Goal: Information Seeking & Learning: Learn about a topic

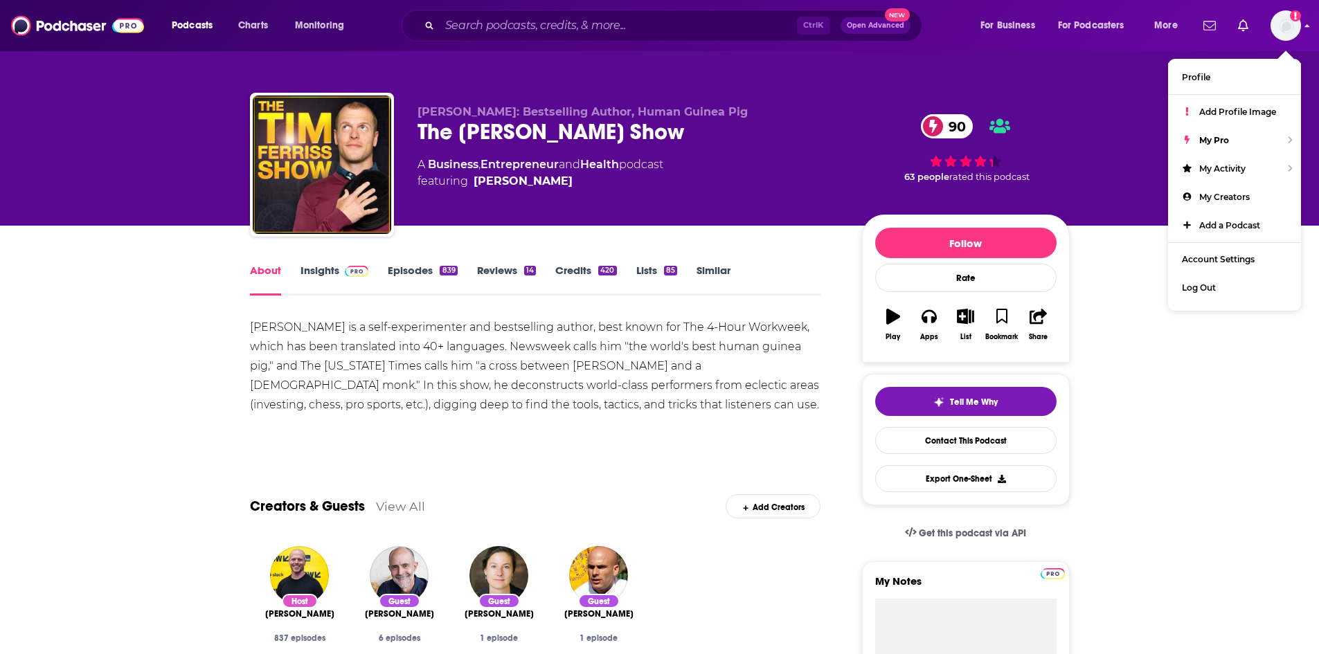
click at [1290, 35] on img "Logged in as nbaderrubenstein" at bounding box center [1285, 25] width 30 height 30
click at [516, 29] on input "Search podcasts, credits, & more..." at bounding box center [618, 26] width 357 height 22
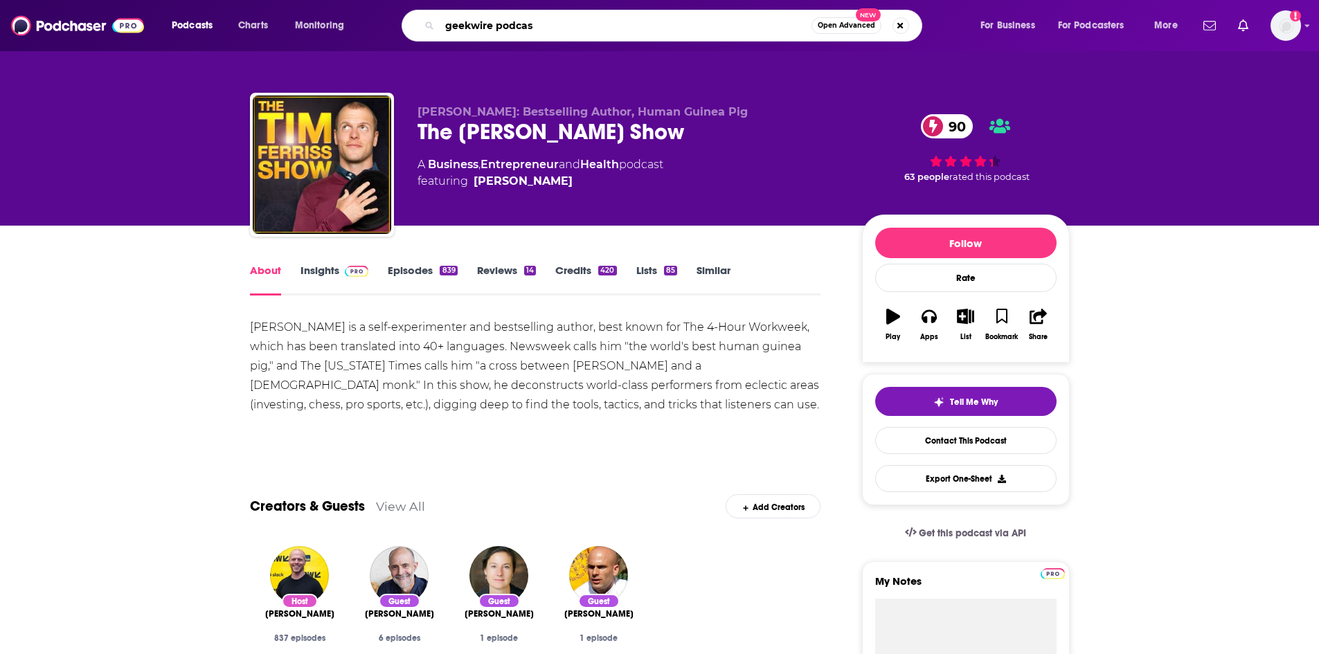
type input "geekwire podcast"
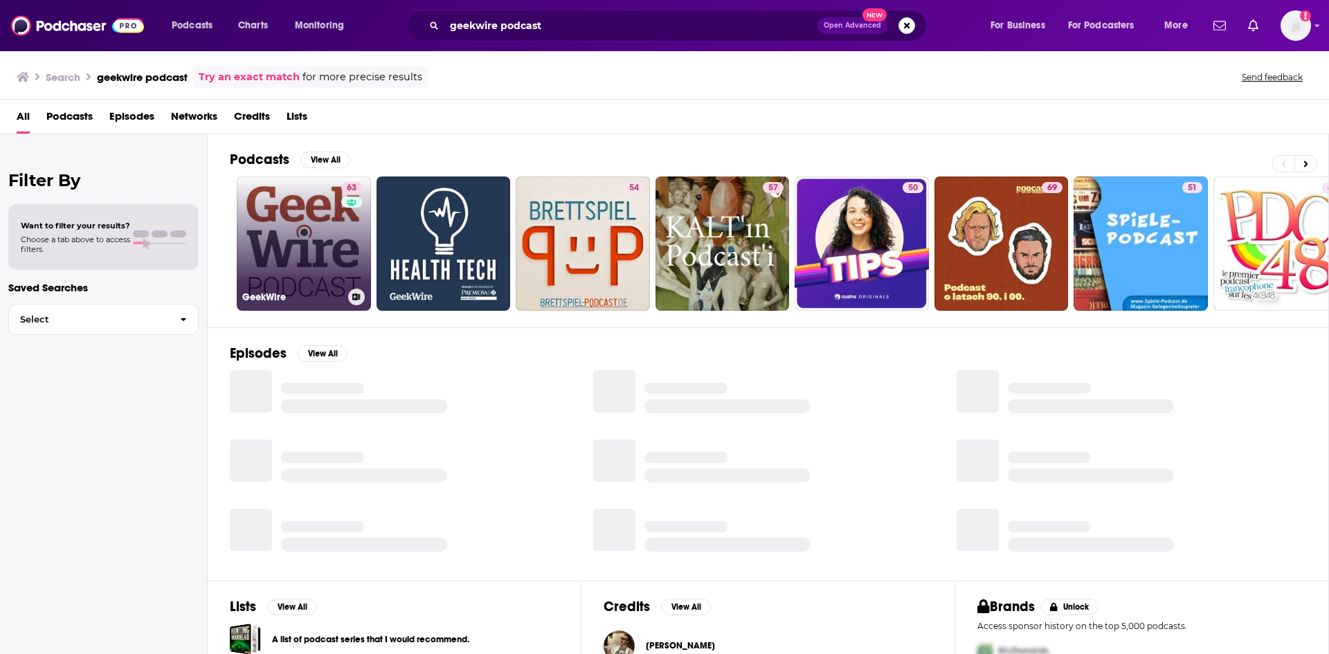
click at [318, 249] on link "63 GeekWire" at bounding box center [304, 244] width 134 height 134
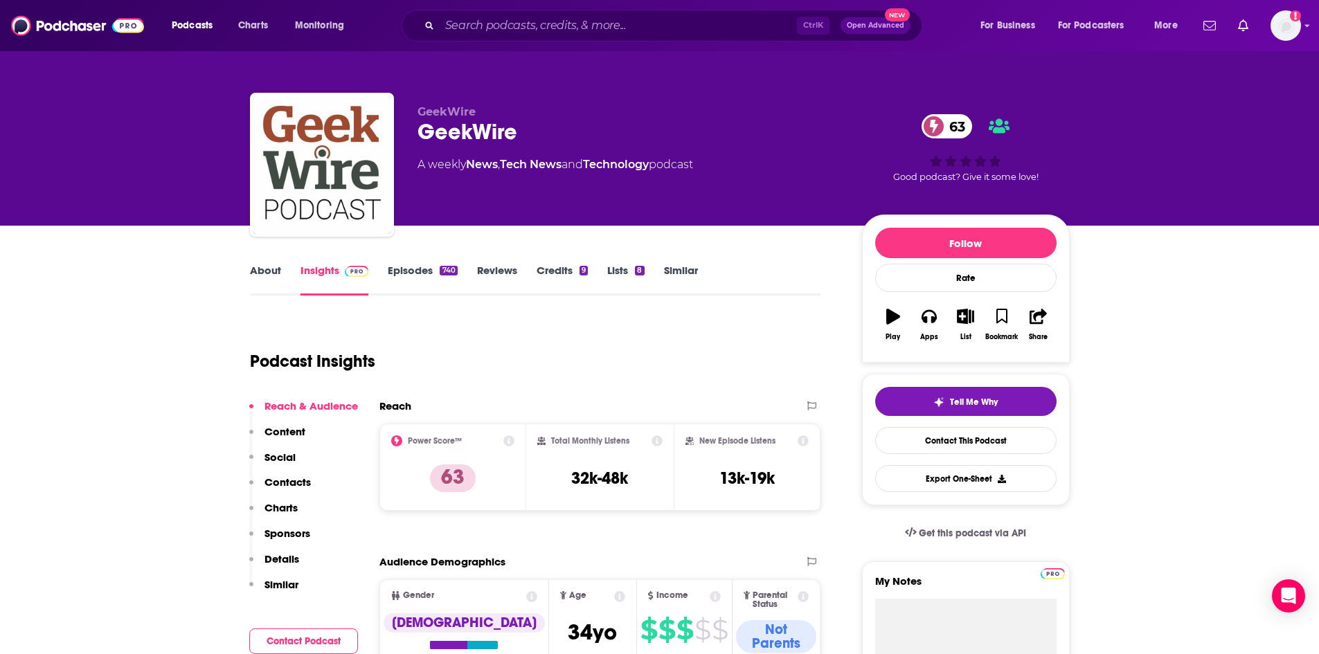
click at [251, 267] on link "About" at bounding box center [265, 280] width 31 height 32
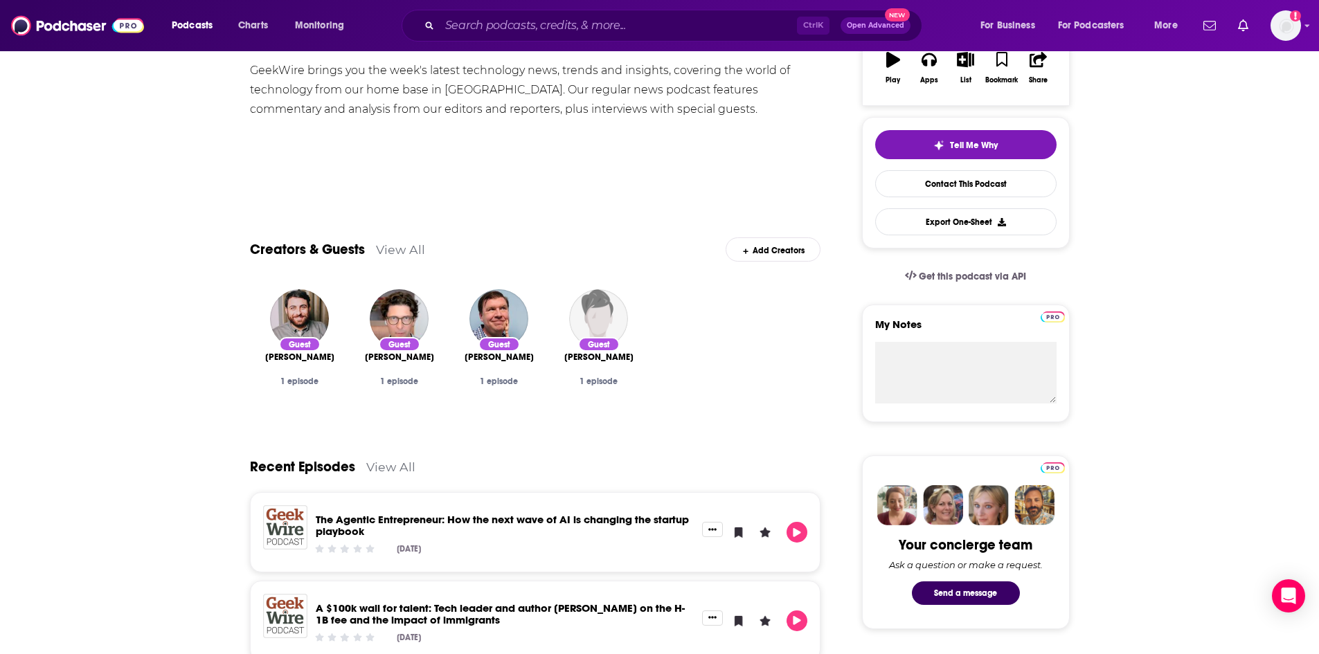
scroll to position [69, 0]
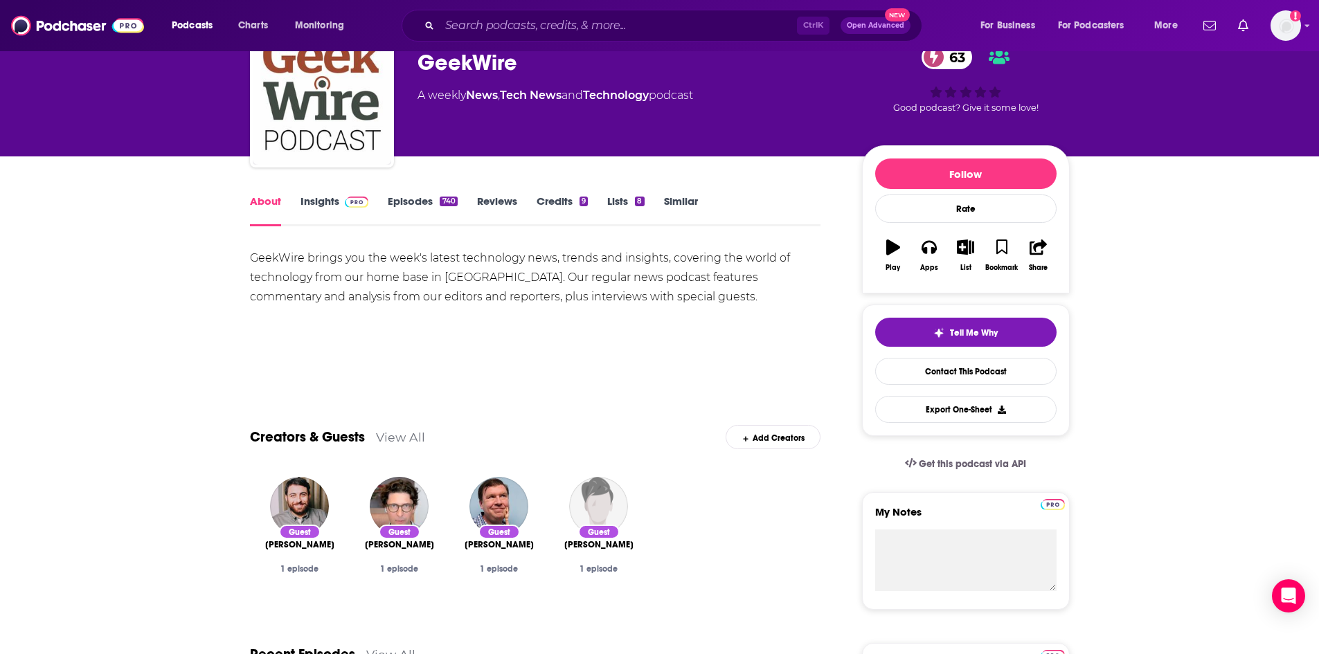
click at [303, 212] on link "Insights" at bounding box center [334, 211] width 69 height 32
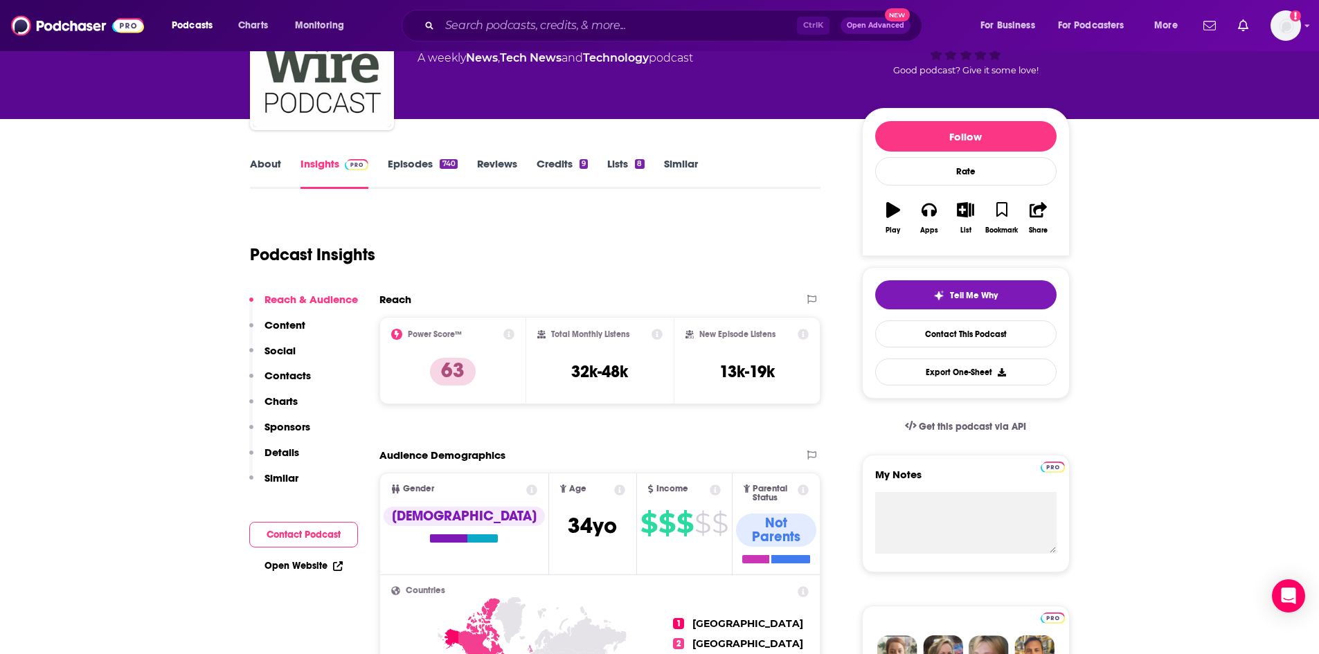
scroll to position [208, 0]
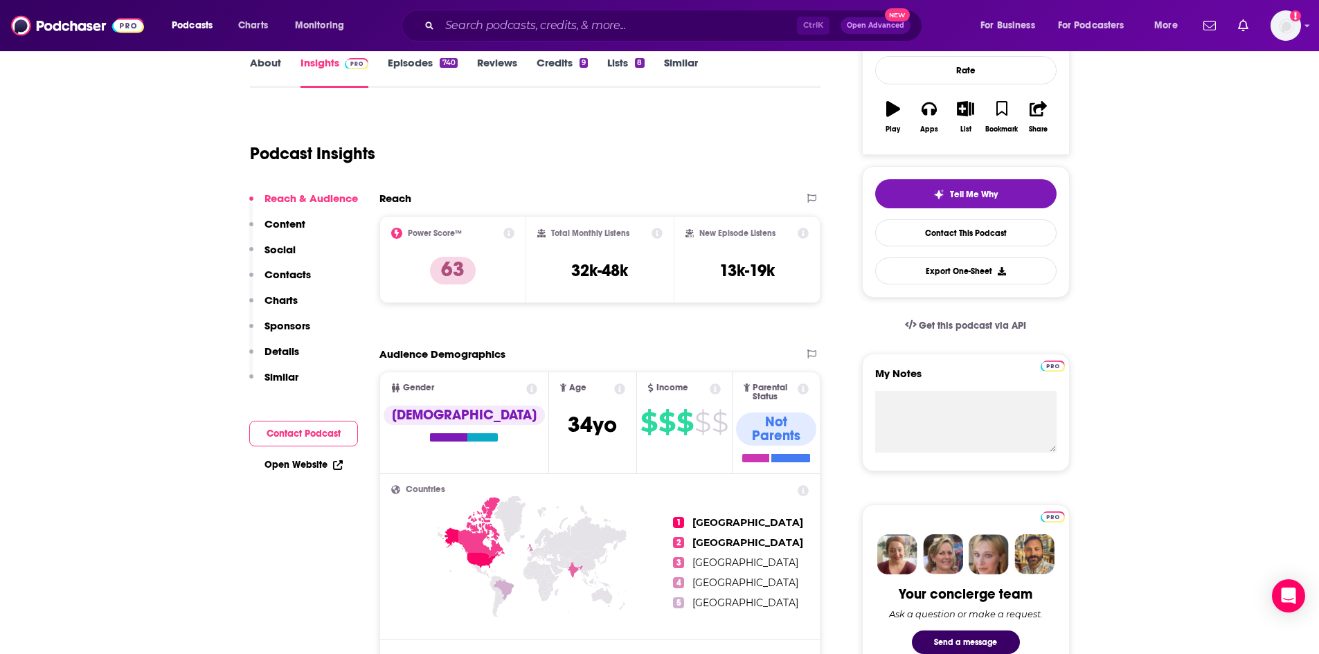
click at [309, 455] on div "Open Website" at bounding box center [303, 465] width 109 height 26
click at [307, 456] on div "Open Website" at bounding box center [303, 465] width 109 height 26
click at [310, 470] on link "Open Website" at bounding box center [303, 465] width 78 height 12
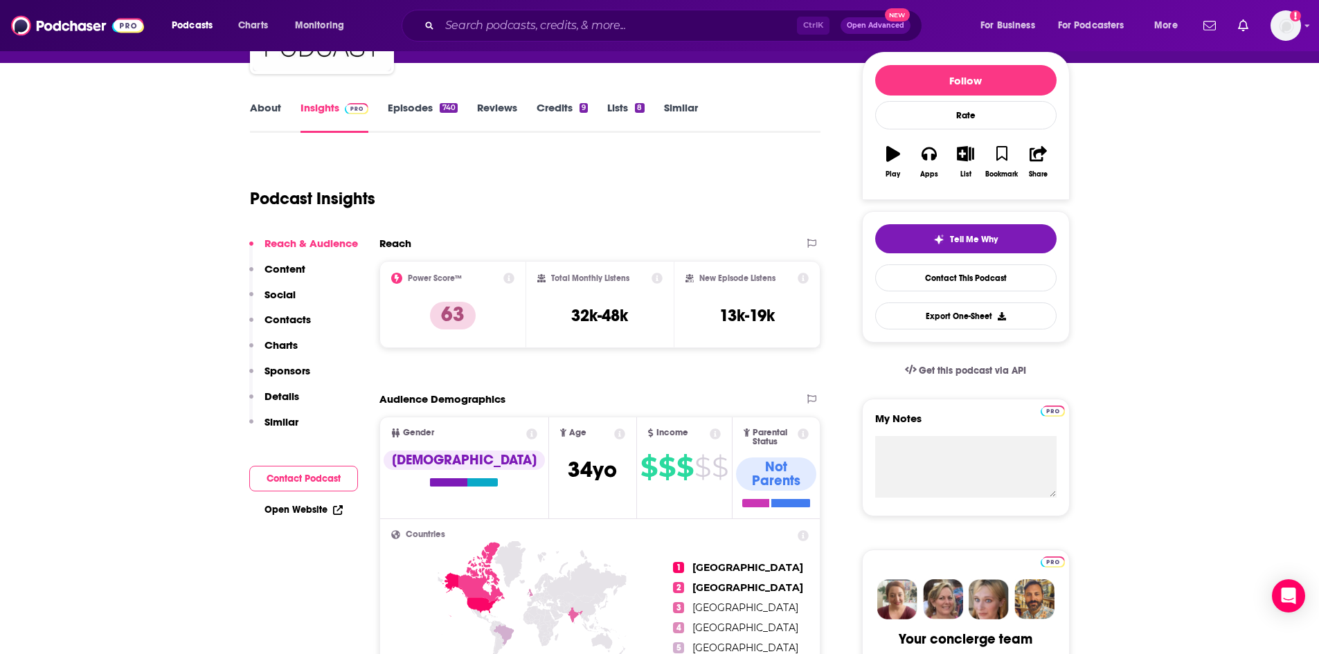
scroll to position [138, 0]
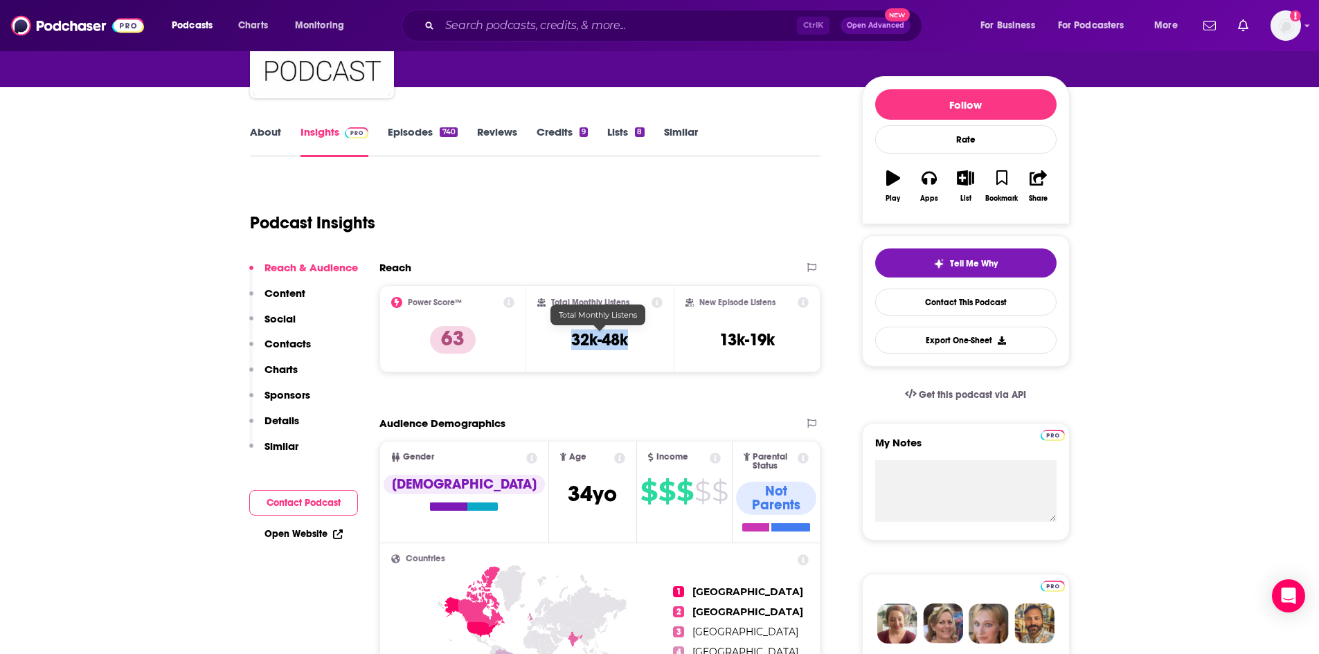
drag, startPoint x: 631, startPoint y: 338, endPoint x: 575, endPoint y: 335, distance: 56.2
click at [575, 336] on div "Total Monthly Listens 32k-48k" at bounding box center [599, 329] width 125 height 64
copy h3 "32k-48k"
drag, startPoint x: 777, startPoint y: 338, endPoint x: 719, endPoint y: 334, distance: 58.2
click at [719, 334] on div "New Episode Listens 13k-19k" at bounding box center [747, 329] width 124 height 64
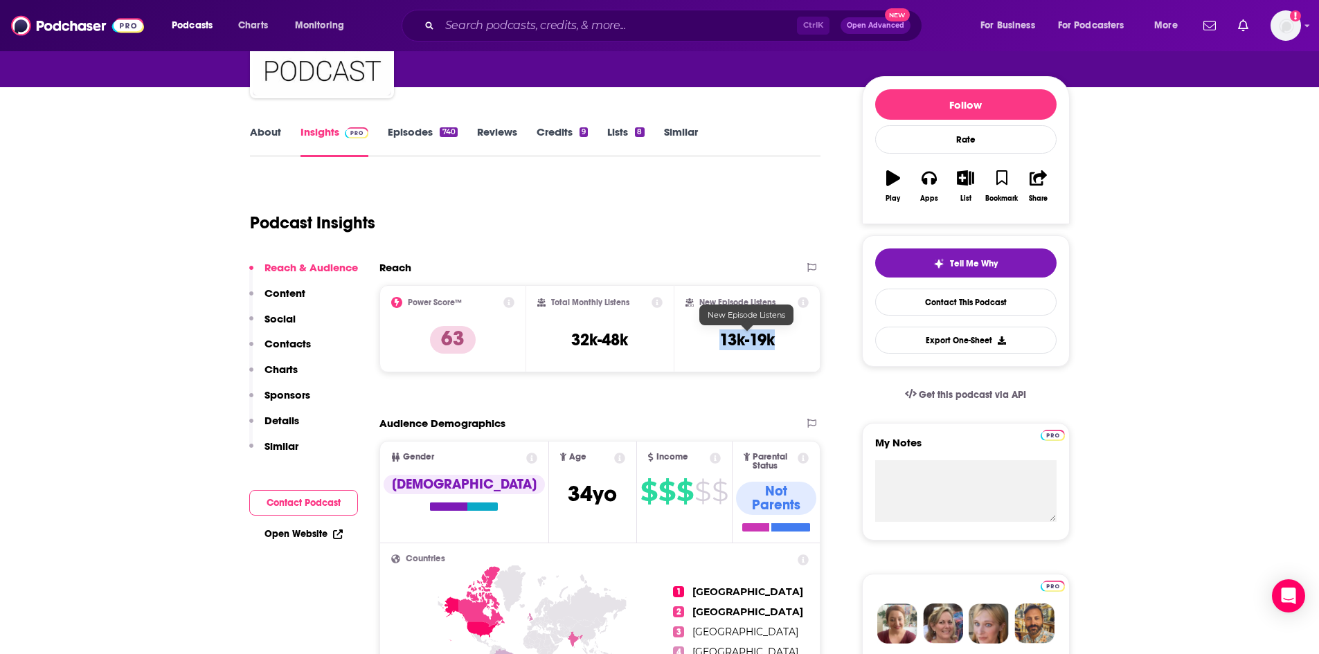
copy h3 "13k-19k"
click at [255, 134] on link "About" at bounding box center [265, 141] width 31 height 32
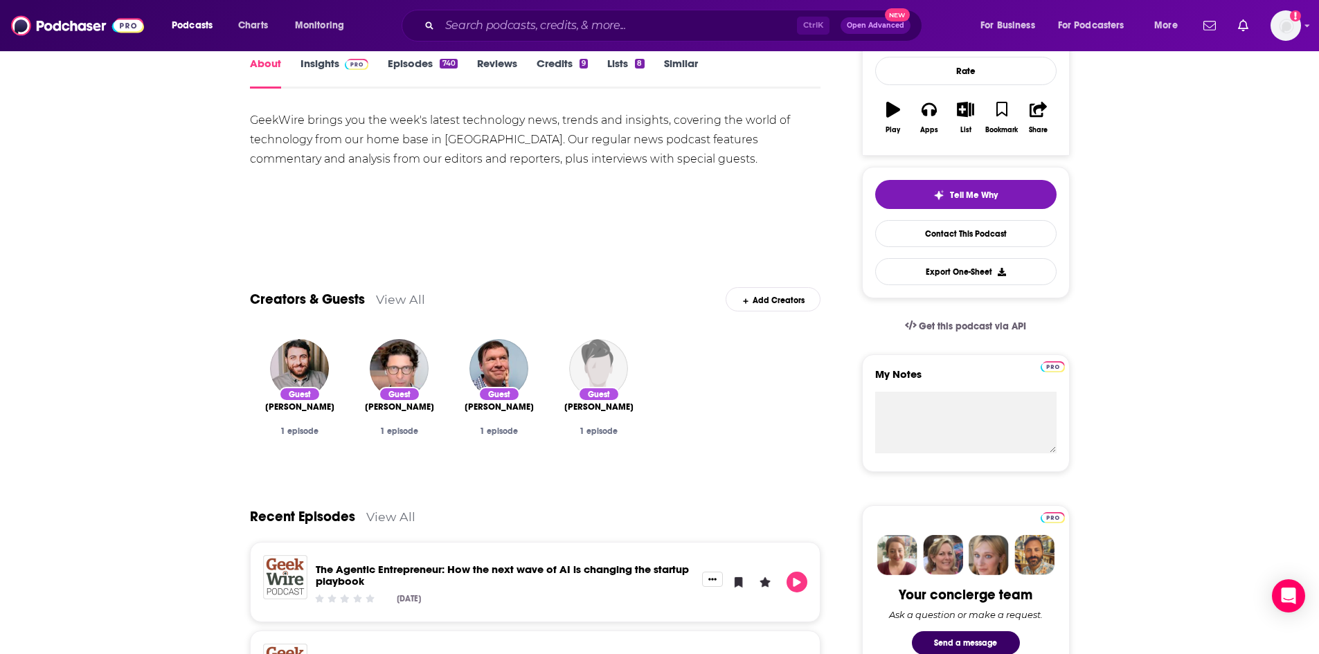
scroll to position [208, 0]
click at [397, 298] on link "View All" at bounding box center [400, 298] width 49 height 15
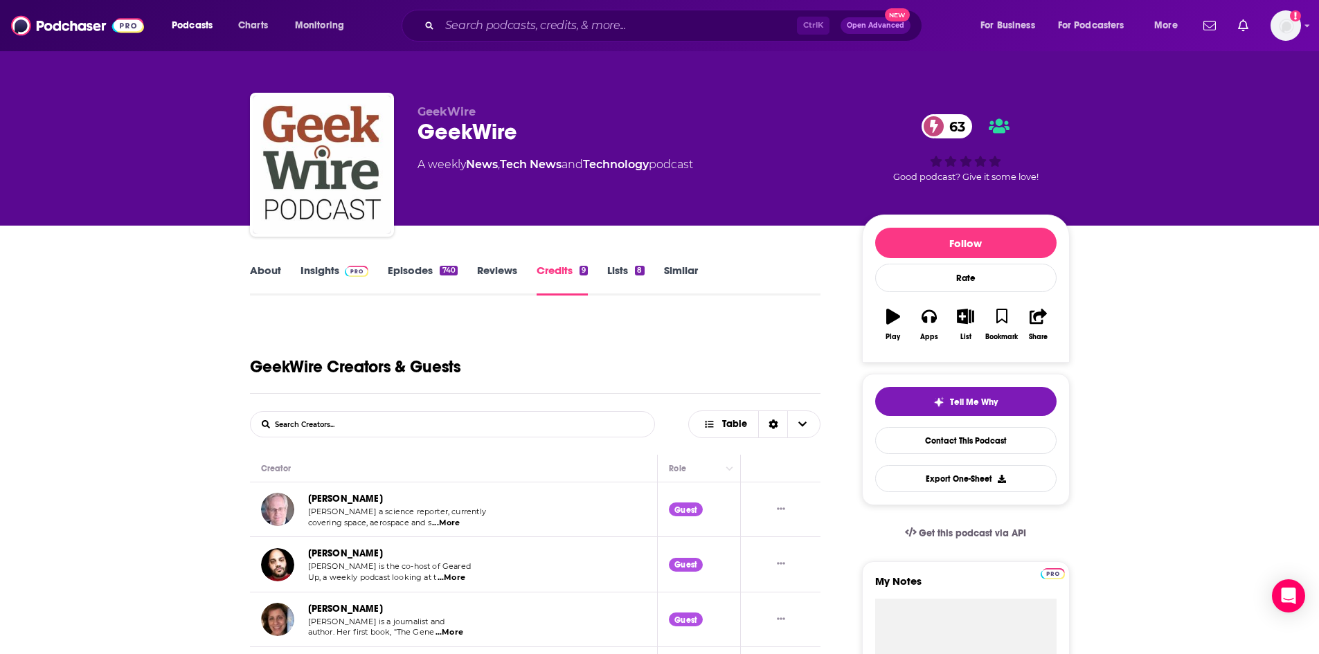
click at [276, 280] on link "About" at bounding box center [265, 280] width 31 height 32
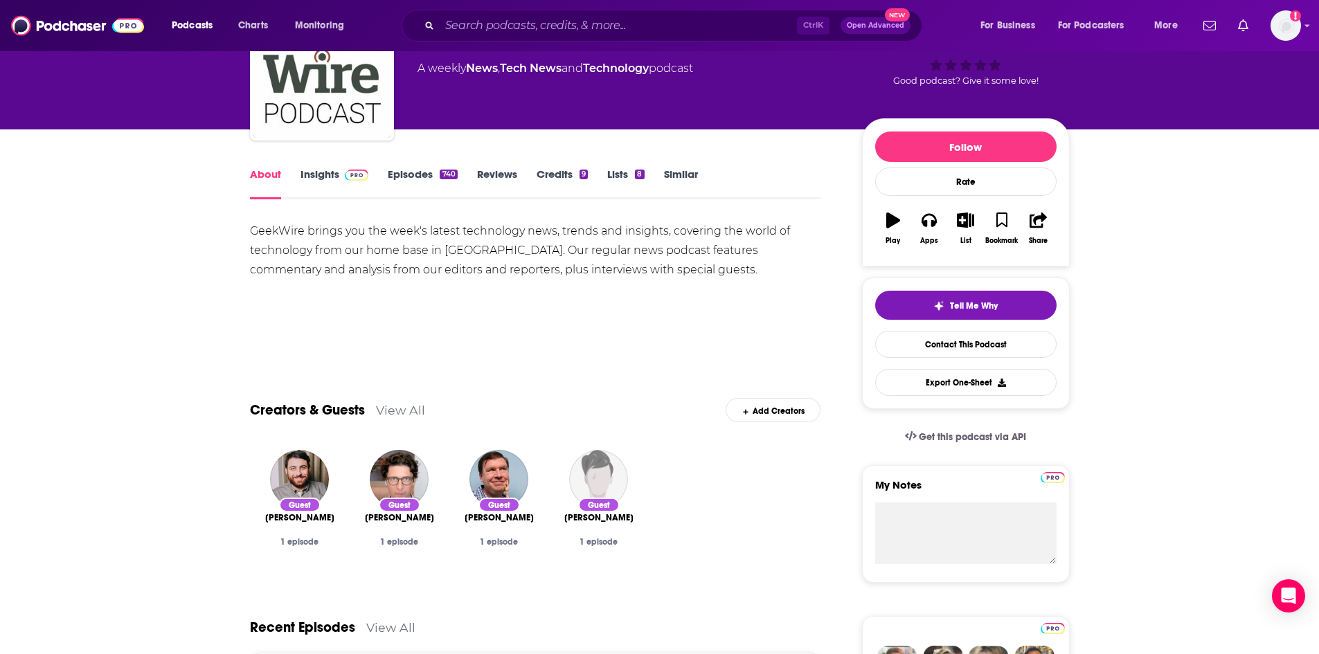
scroll to position [235, 0]
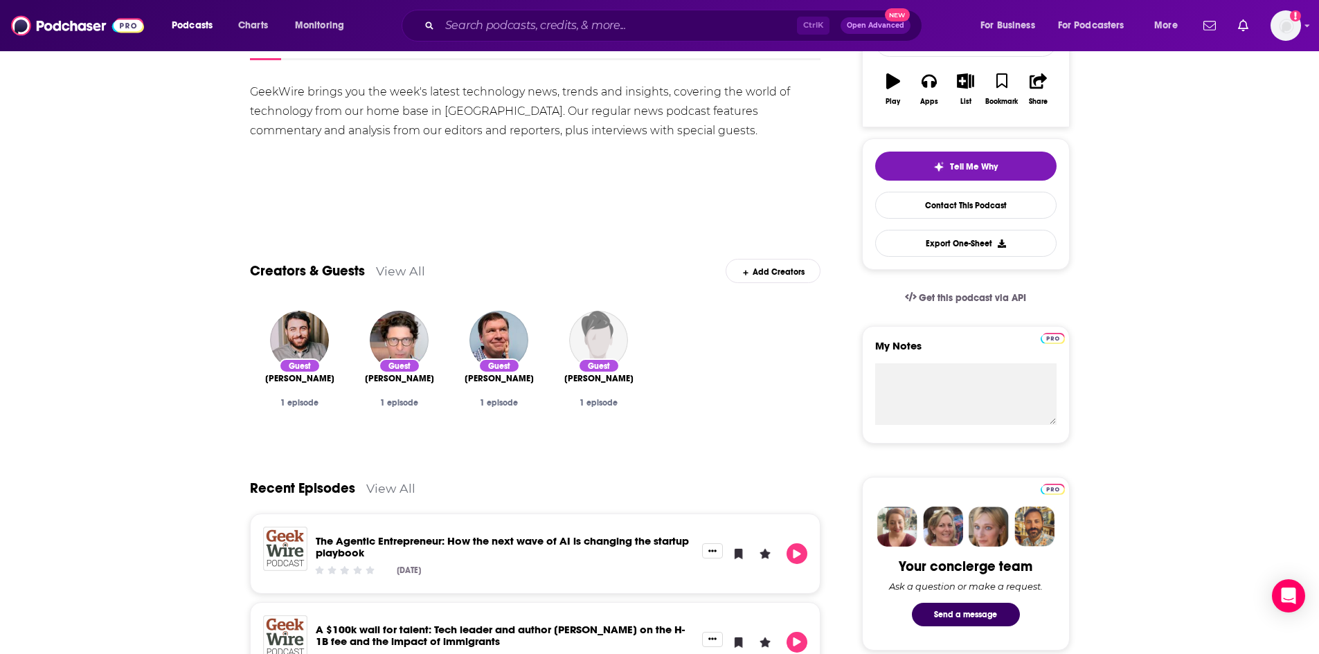
click at [386, 264] on link "View All" at bounding box center [400, 271] width 49 height 15
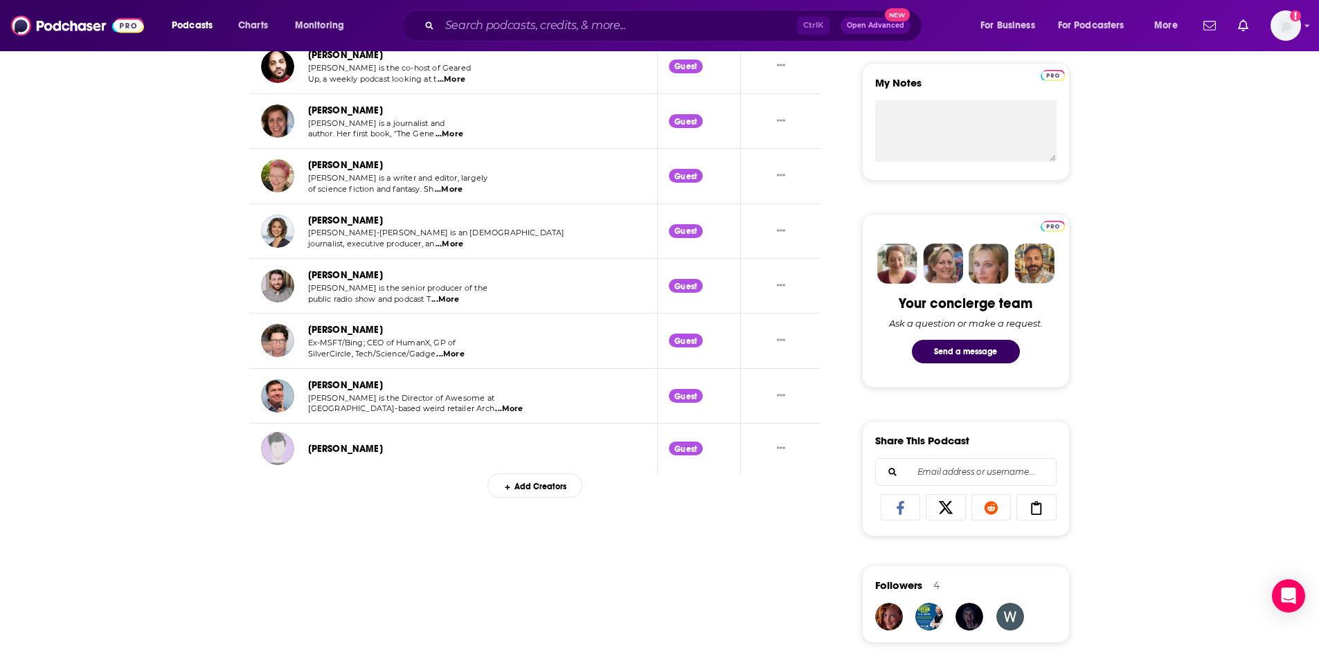
scroll to position [28, 0]
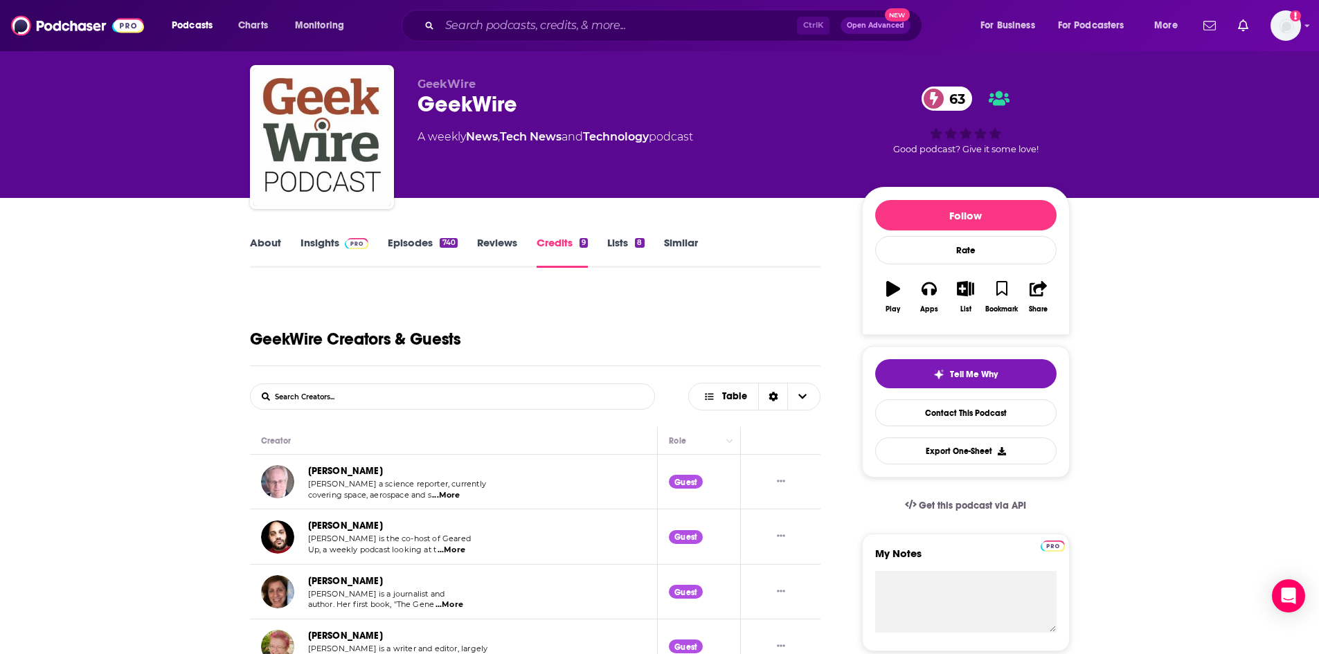
click at [312, 246] on link "Insights" at bounding box center [334, 252] width 69 height 32
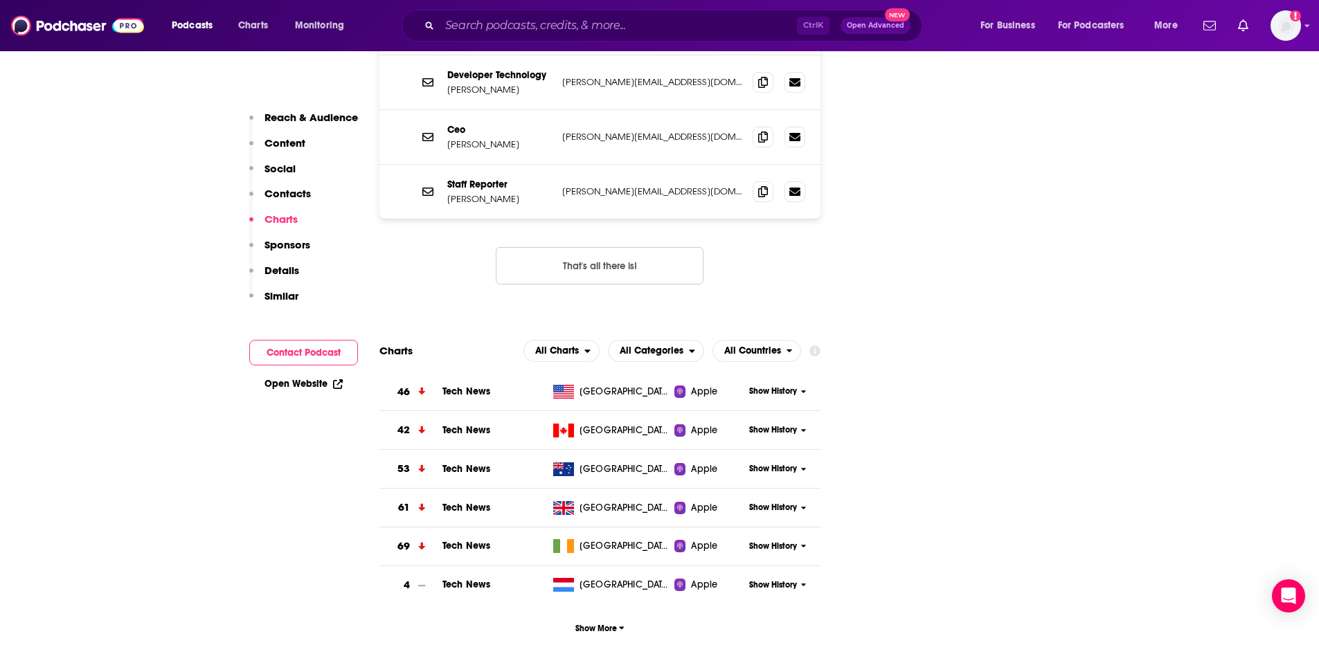
scroll to position [1523, 0]
click at [595, 615] on button "Show More" at bounding box center [600, 628] width 442 height 26
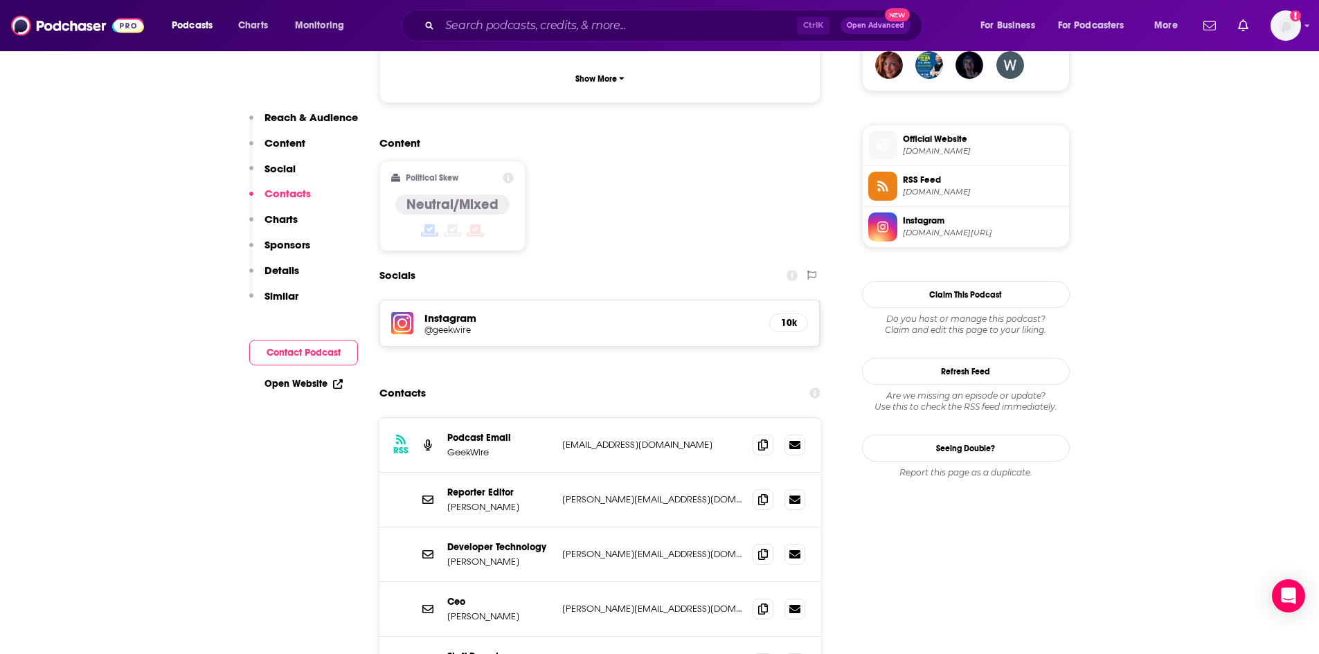
scroll to position [1074, 0]
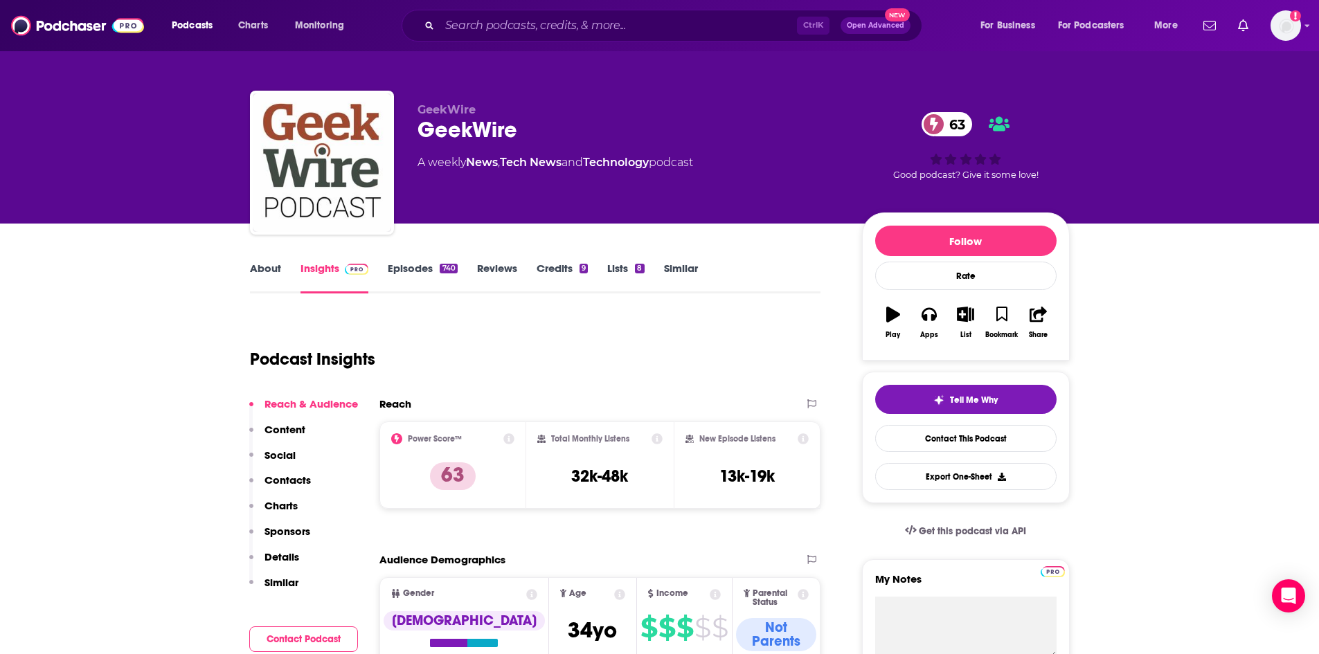
scroll to position [0, 0]
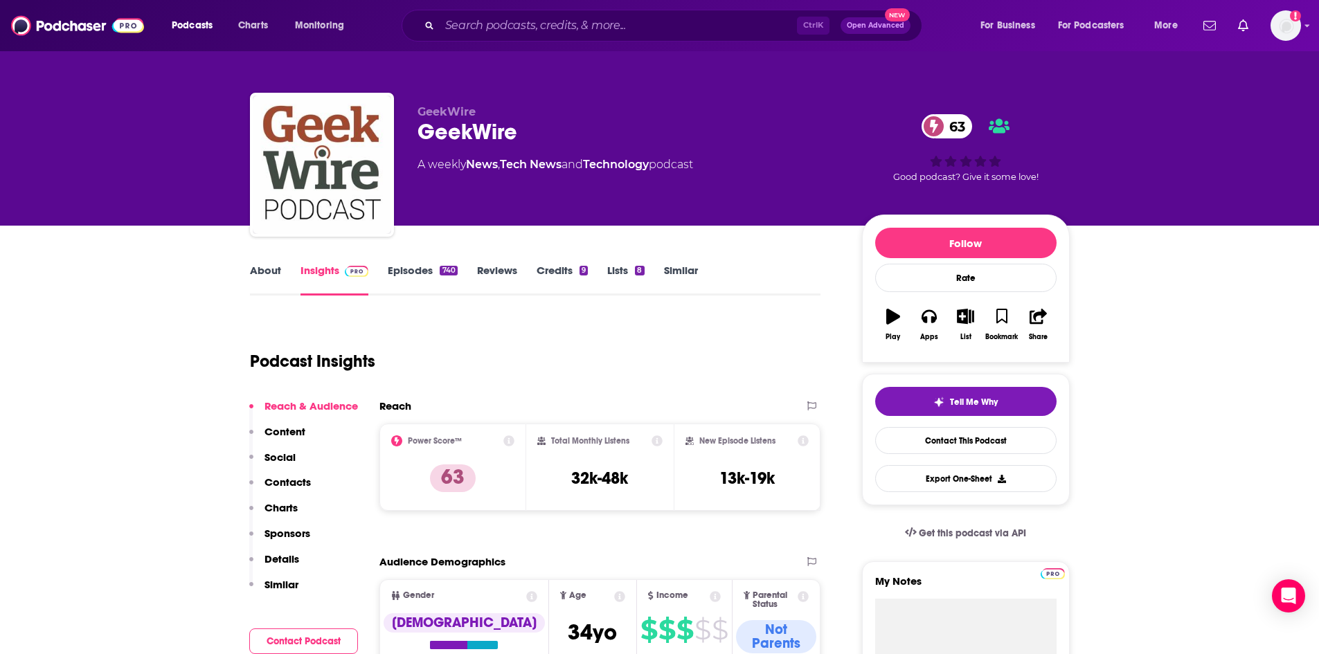
click at [413, 271] on link "Episodes 740" at bounding box center [422, 280] width 69 height 32
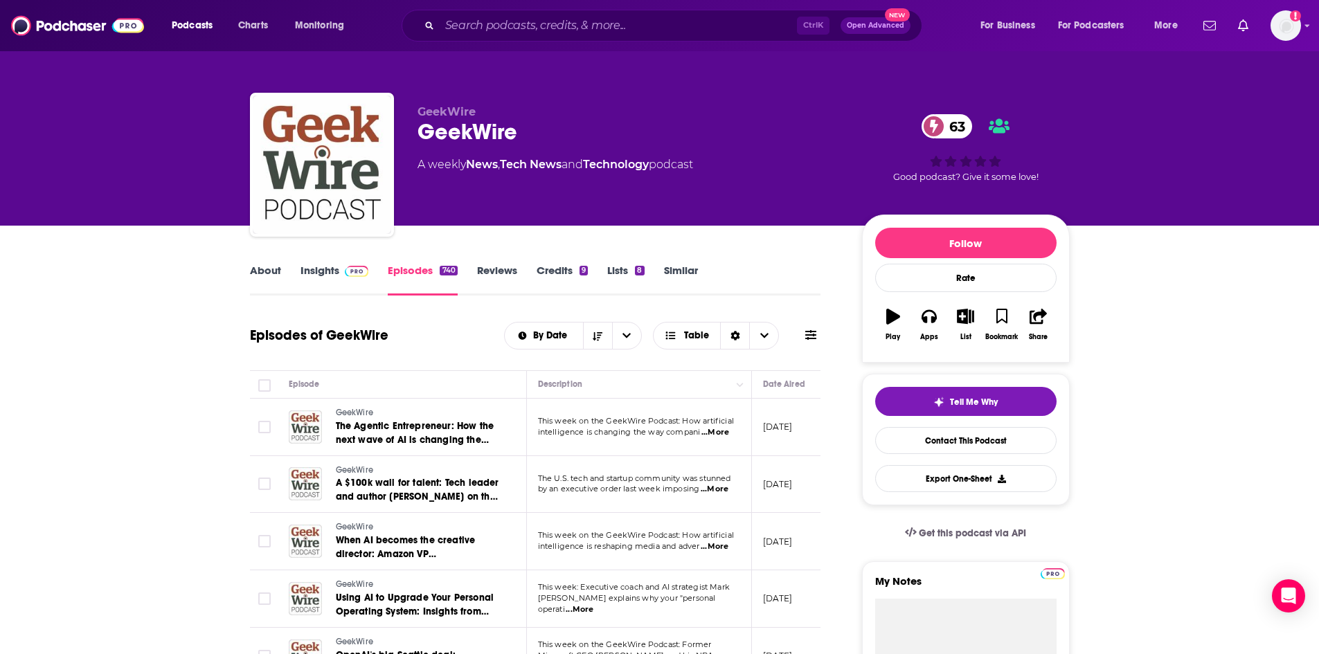
click at [318, 277] on link "Insights" at bounding box center [334, 280] width 69 height 32
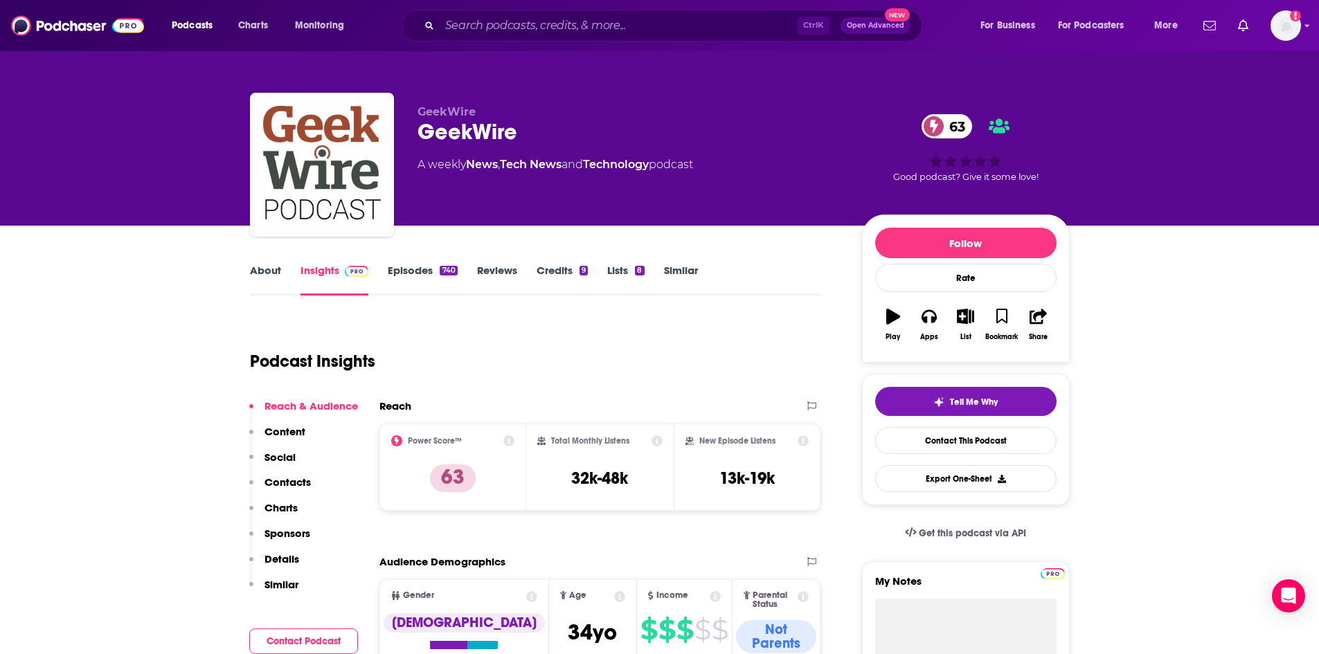
click at [318, 270] on link "Insights" at bounding box center [334, 280] width 69 height 32
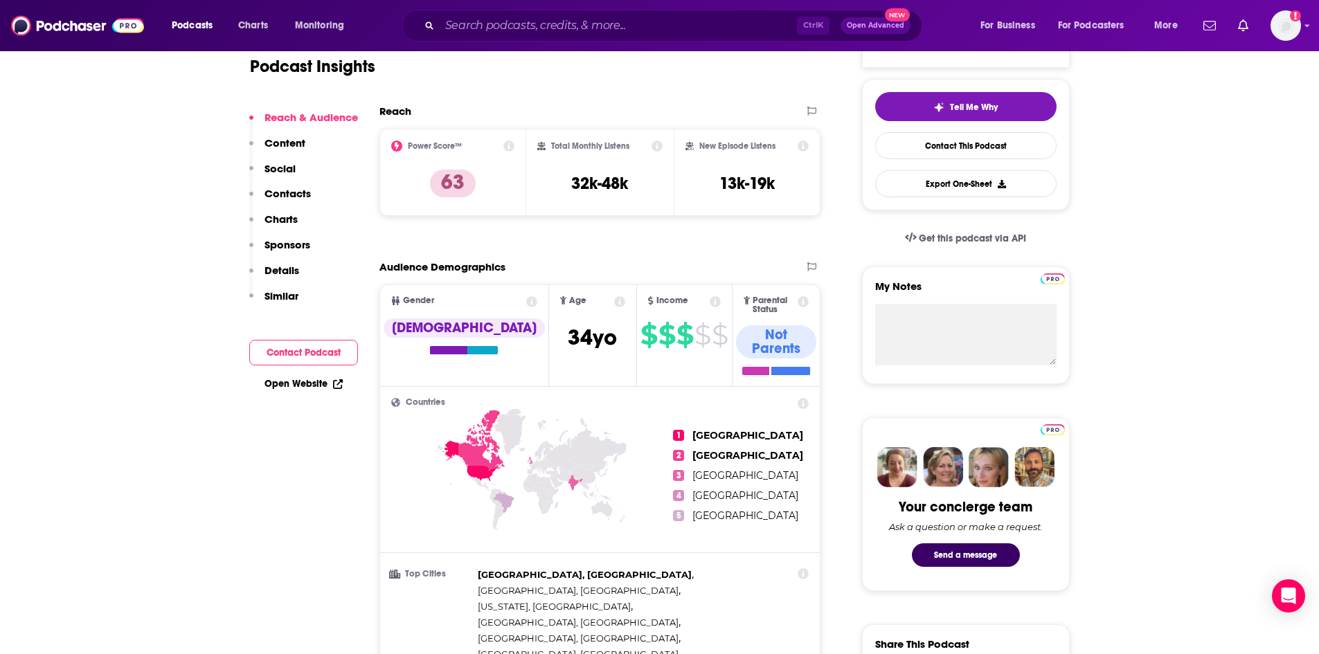
scroll to position [69, 0]
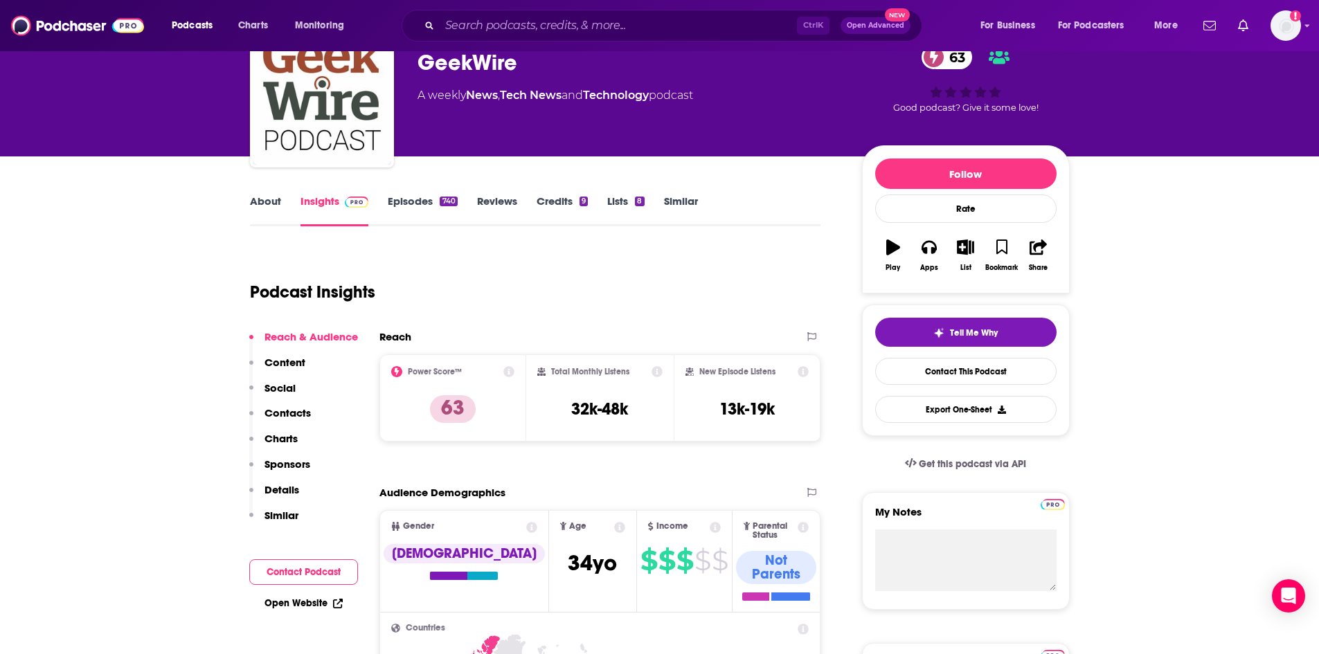
click at [273, 206] on link "About" at bounding box center [265, 211] width 31 height 32
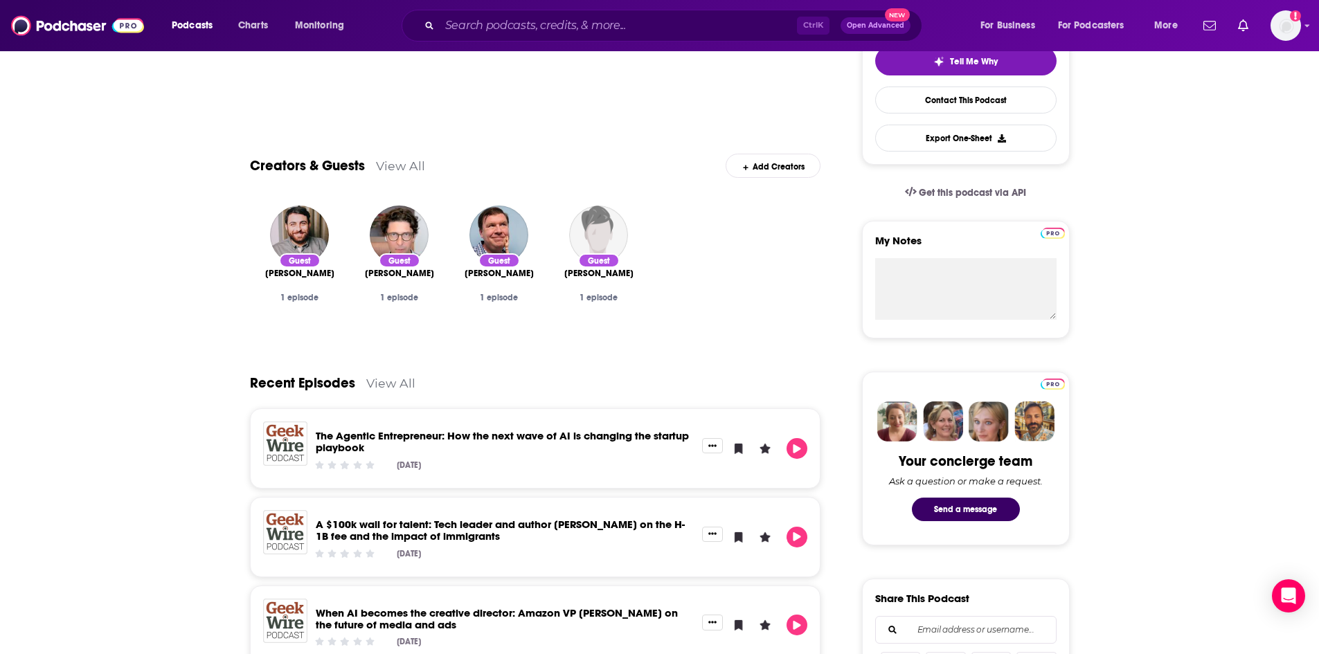
scroll to position [415, 0]
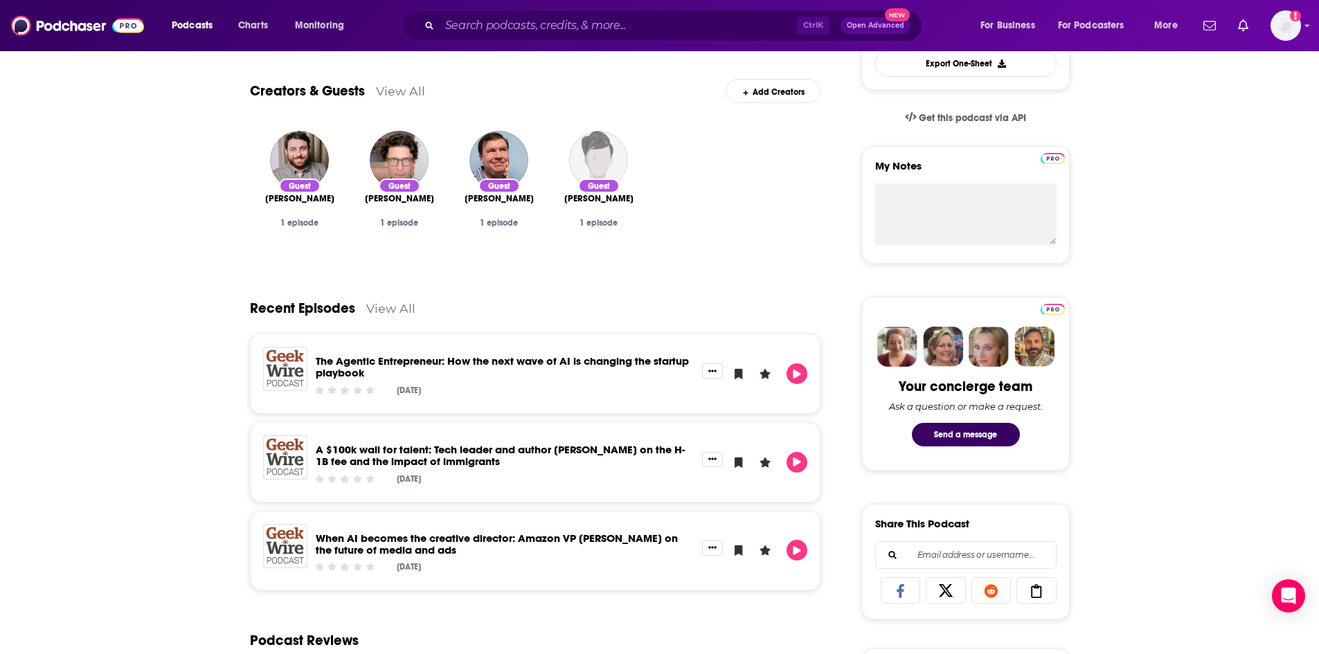
click at [394, 94] on link "View All" at bounding box center [400, 91] width 49 height 15
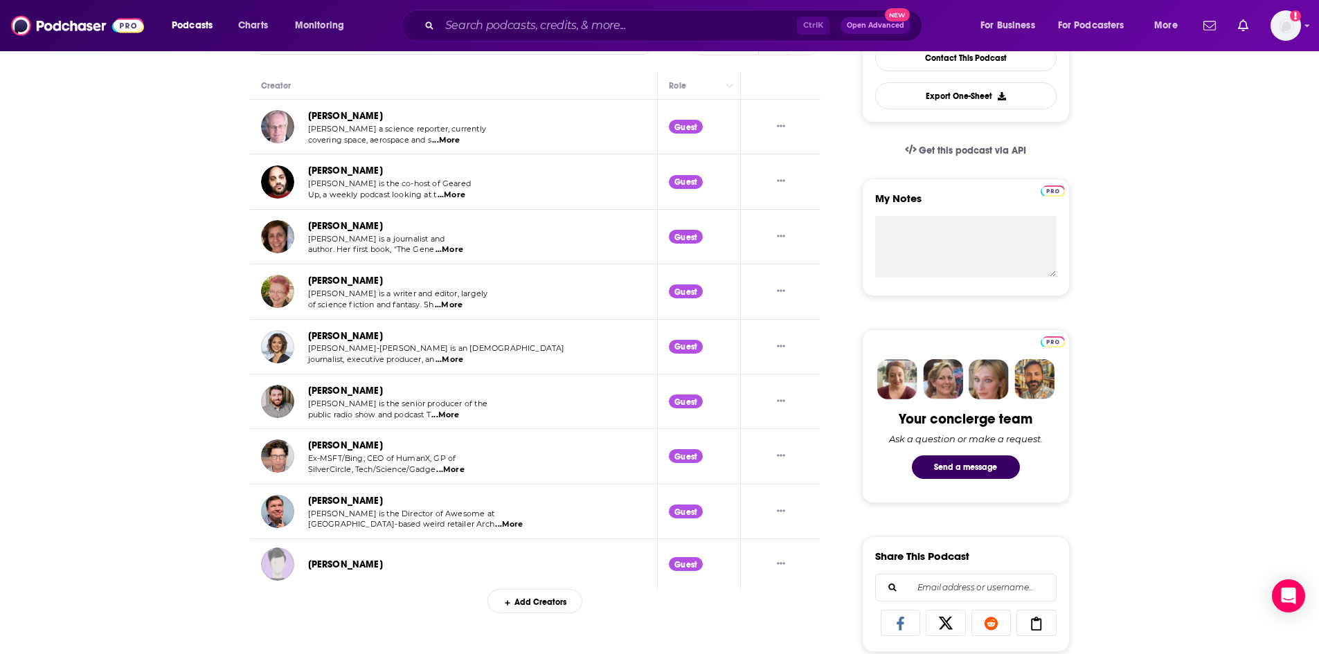
scroll to position [331, 0]
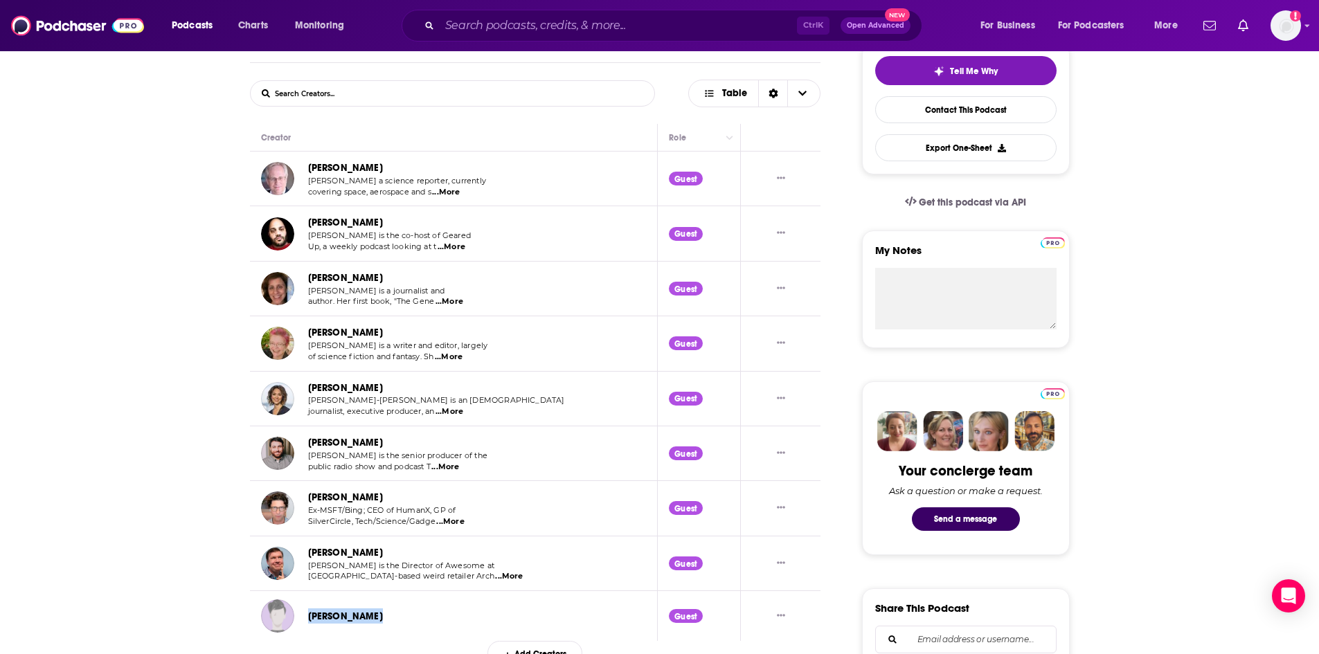
drag, startPoint x: 391, startPoint y: 623, endPoint x: 307, endPoint y: 618, distance: 83.9
click at [308, 618] on div "[PERSON_NAME]" at bounding box center [390, 616] width 165 height 16
copy link "[PERSON_NAME]"
